Goal: Task Accomplishment & Management: Use online tool/utility

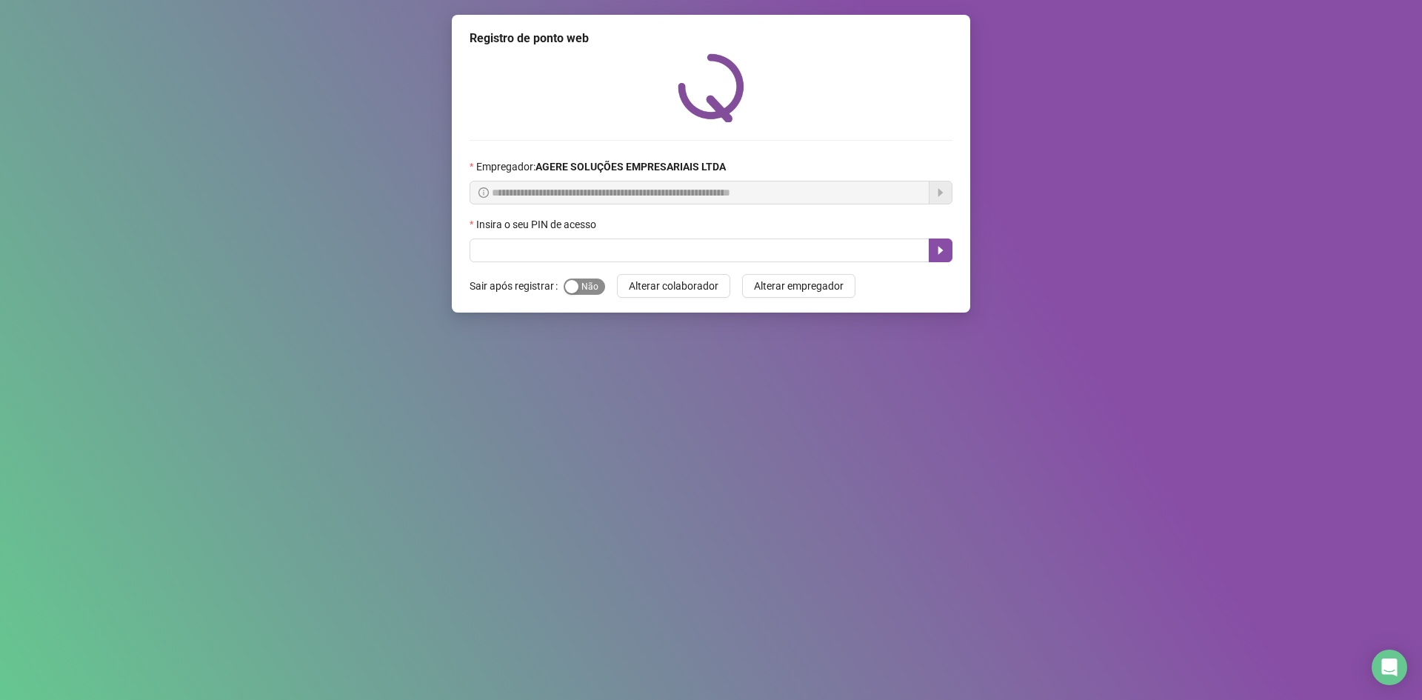
click at [571, 281] on div "button" at bounding box center [571, 286] width 13 height 13
click at [600, 248] on input "text" at bounding box center [700, 251] width 460 height 24
type input "*****"
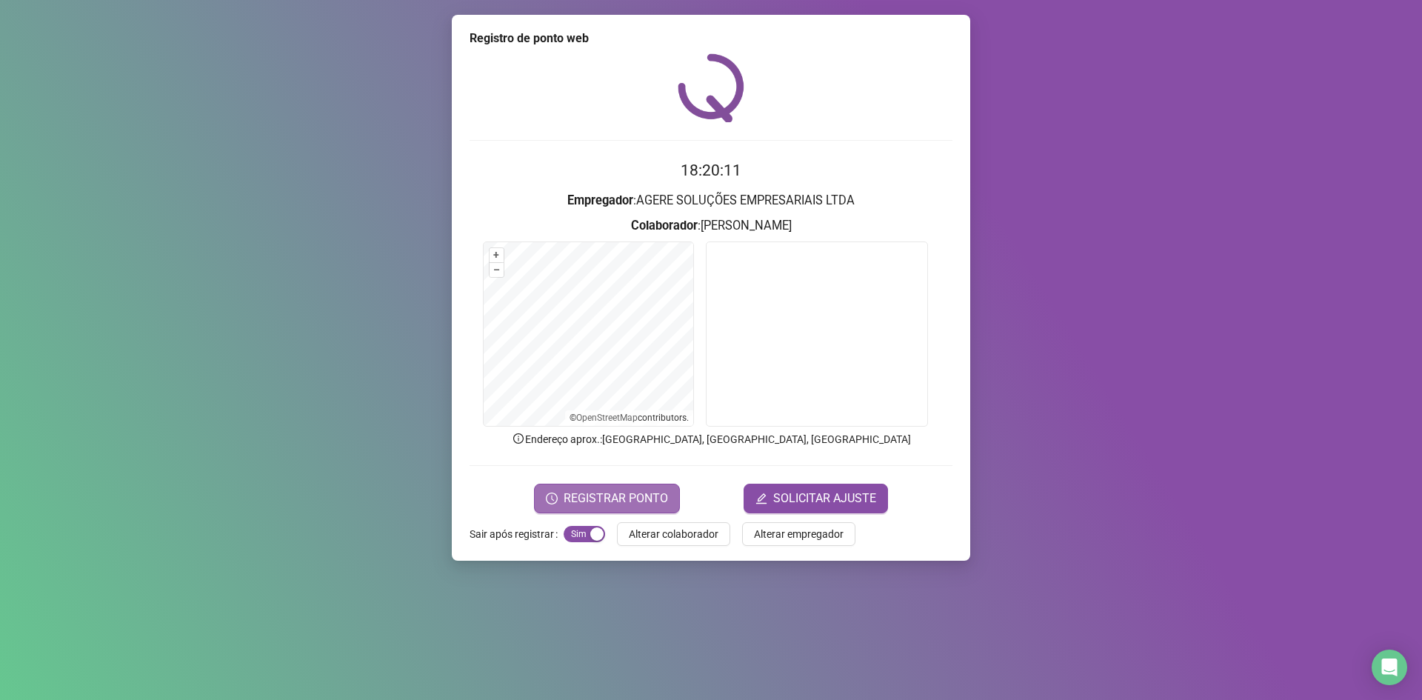
click at [636, 501] on span "REGISTRAR PONTO" at bounding box center [616, 499] width 104 height 18
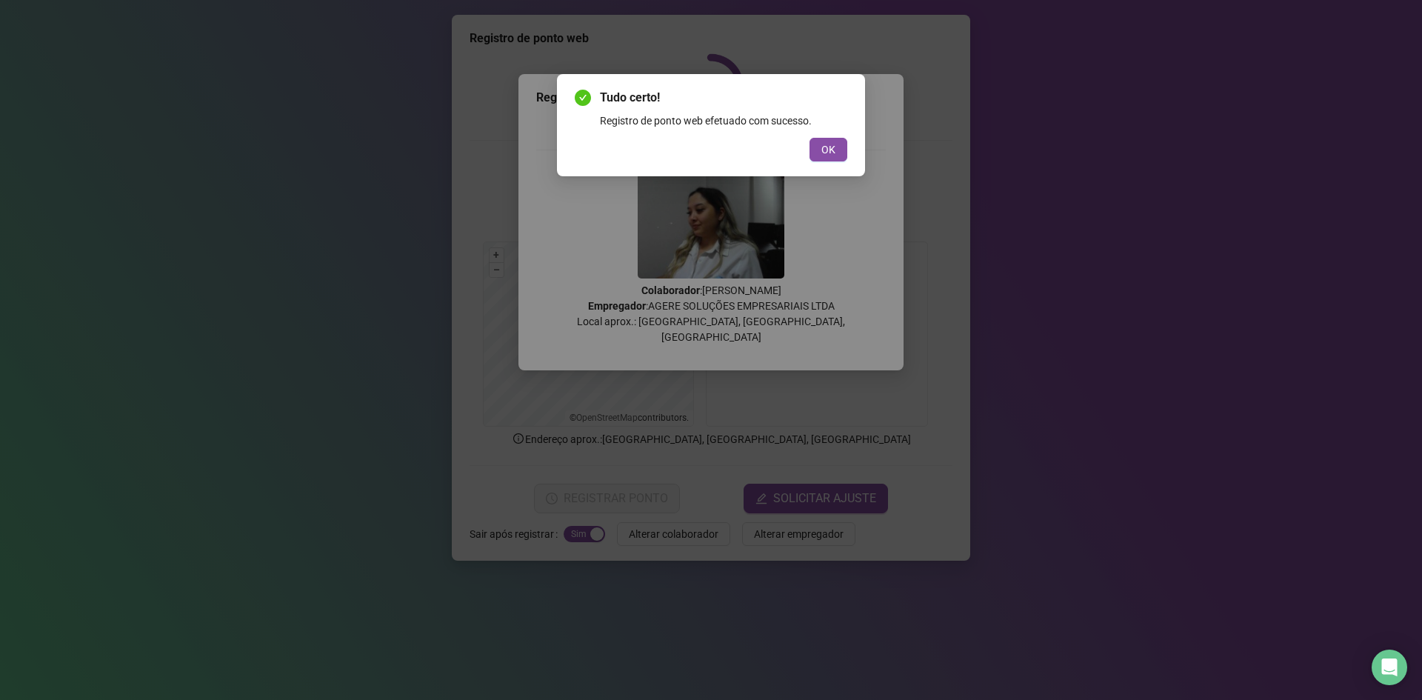
drag, startPoint x: 825, startPoint y: 146, endPoint x: 928, endPoint y: 70, distance: 127.7
click at [827, 144] on span "OK" at bounding box center [828, 149] width 14 height 16
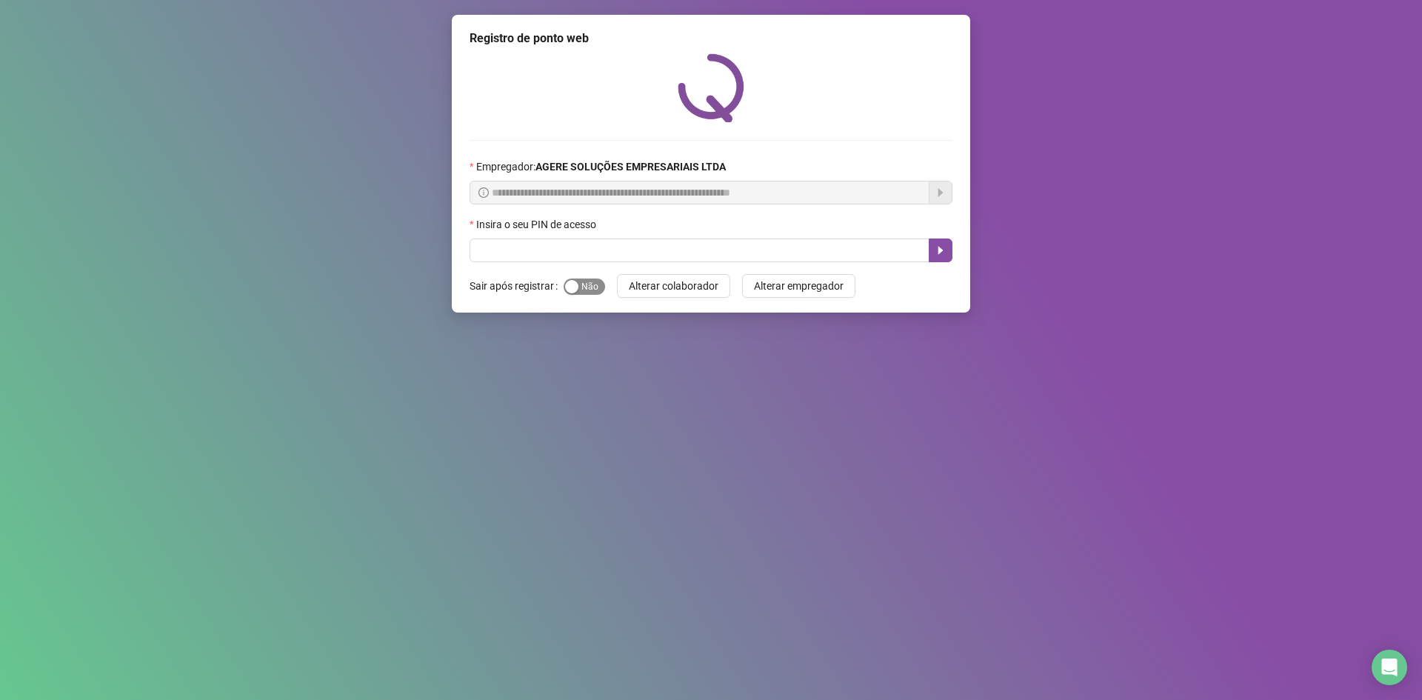
click at [574, 281] on div "button" at bounding box center [571, 286] width 13 height 13
drag, startPoint x: 594, startPoint y: 250, endPoint x: 593, endPoint y: 258, distance: 8.2
click at [596, 251] on input "text" at bounding box center [700, 251] width 460 height 24
type input "*****"
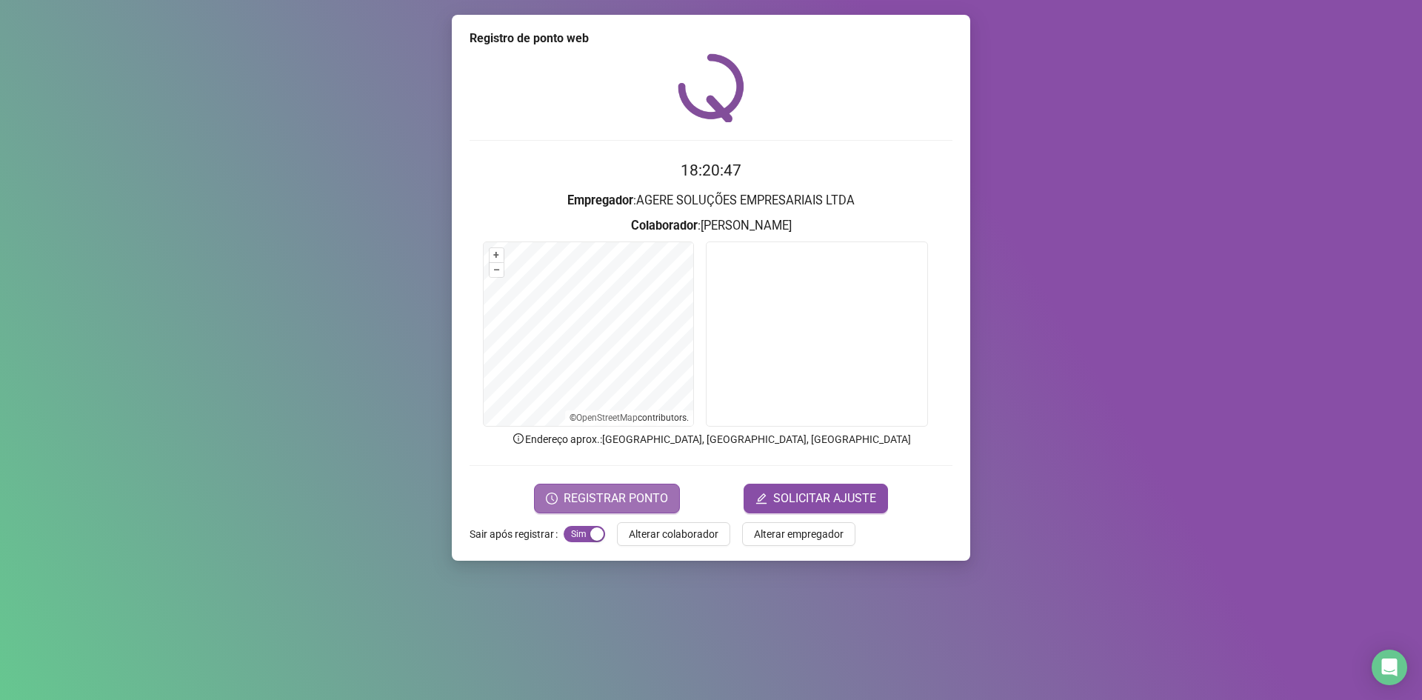
click at [618, 501] on span "REGISTRAR PONTO" at bounding box center [616, 499] width 104 height 18
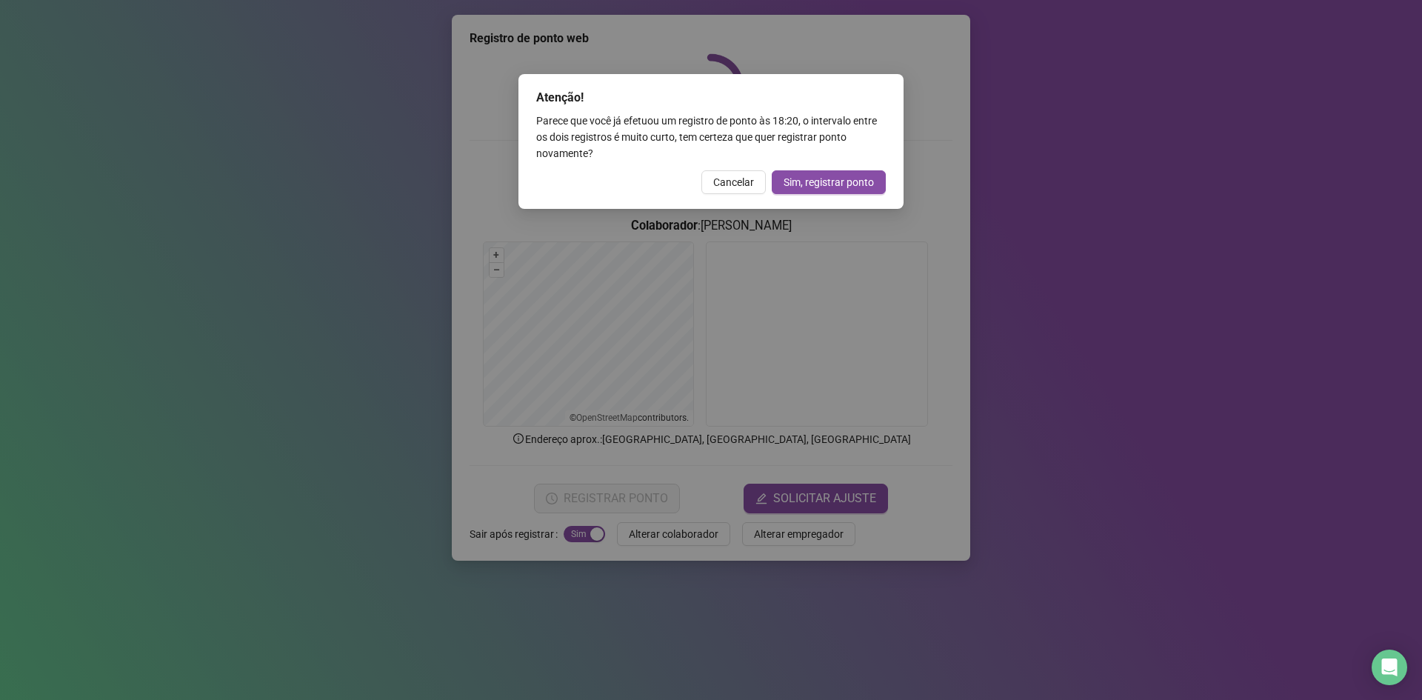
drag, startPoint x: 727, startPoint y: 180, endPoint x: 758, endPoint y: 153, distance: 40.4
click at [727, 181] on span "Cancelar" at bounding box center [733, 182] width 41 height 16
